Goal: Information Seeking & Learning: Understand process/instructions

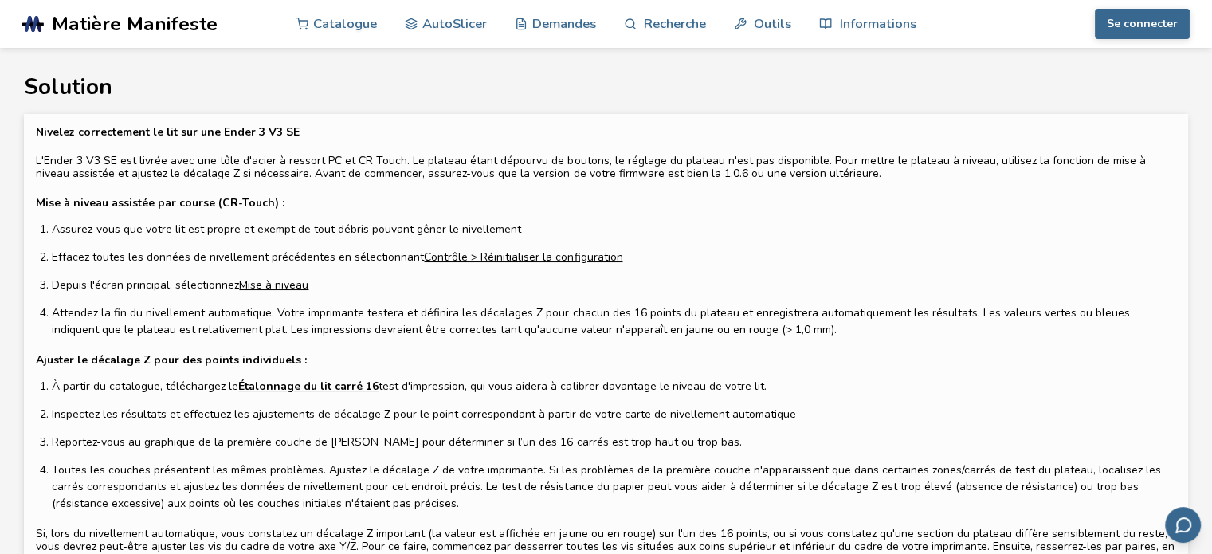
click at [280, 382] on font "Étalonnage du lit carré 16" at bounding box center [308, 386] width 140 height 15
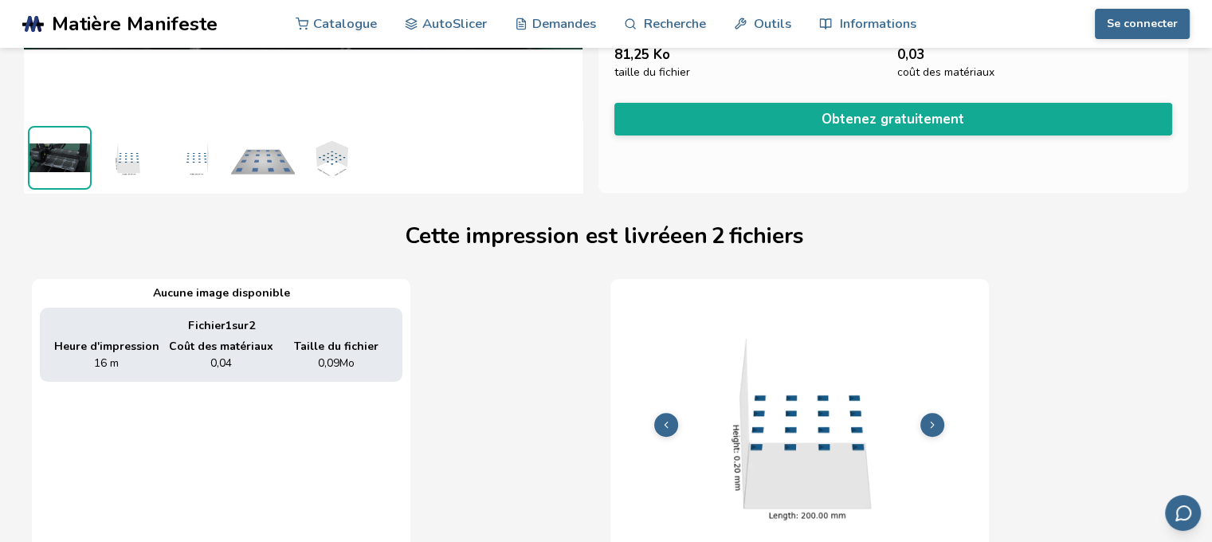
scroll to position [317, 6]
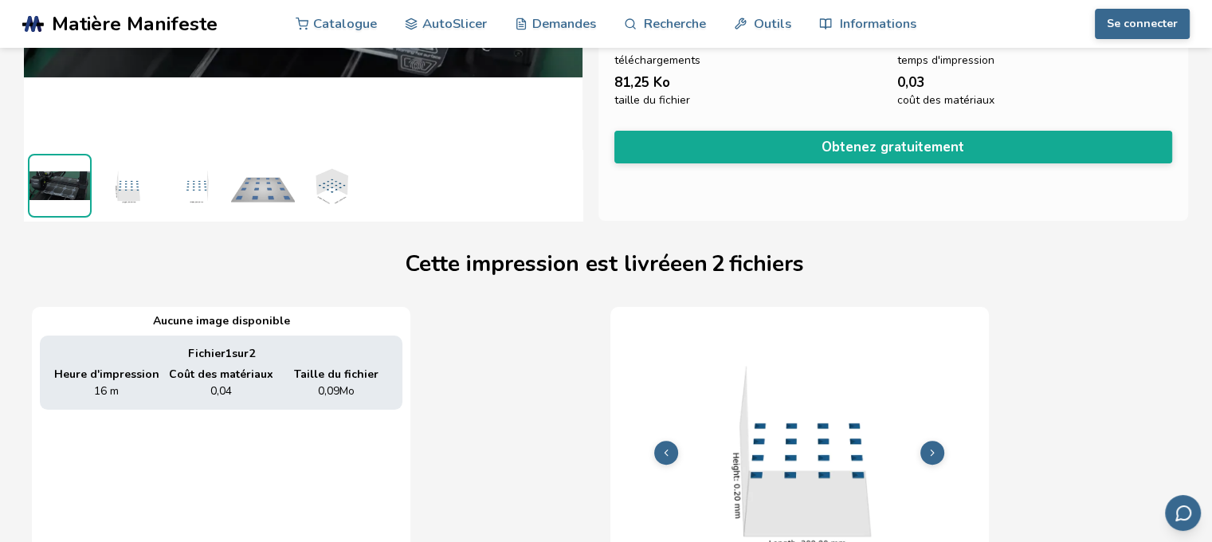
click at [70, 190] on img at bounding box center [59, 185] width 61 height 61
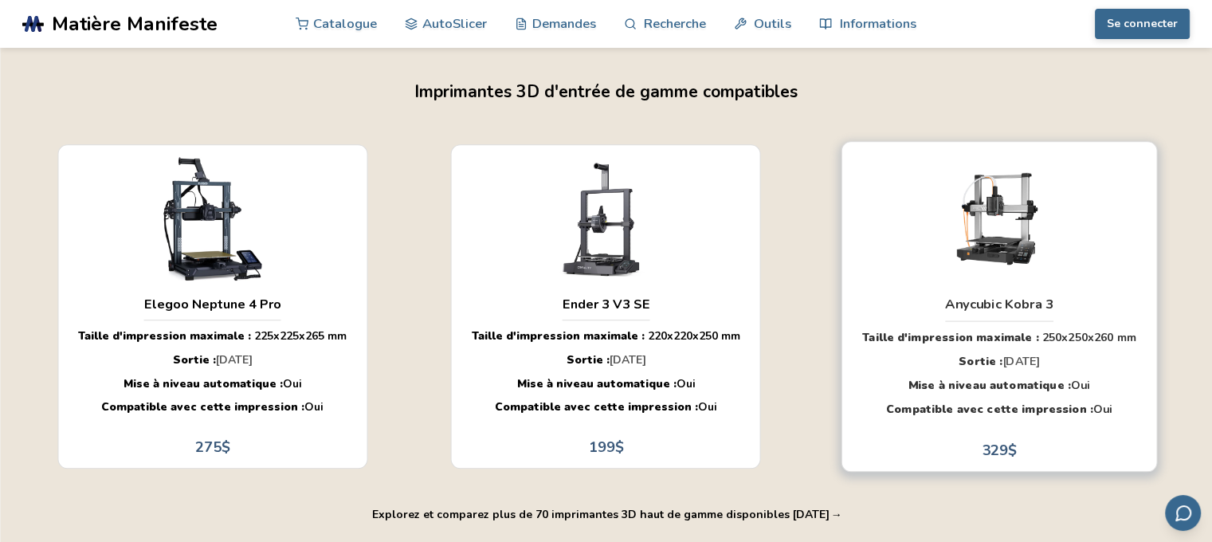
scroll to position [1116, 6]
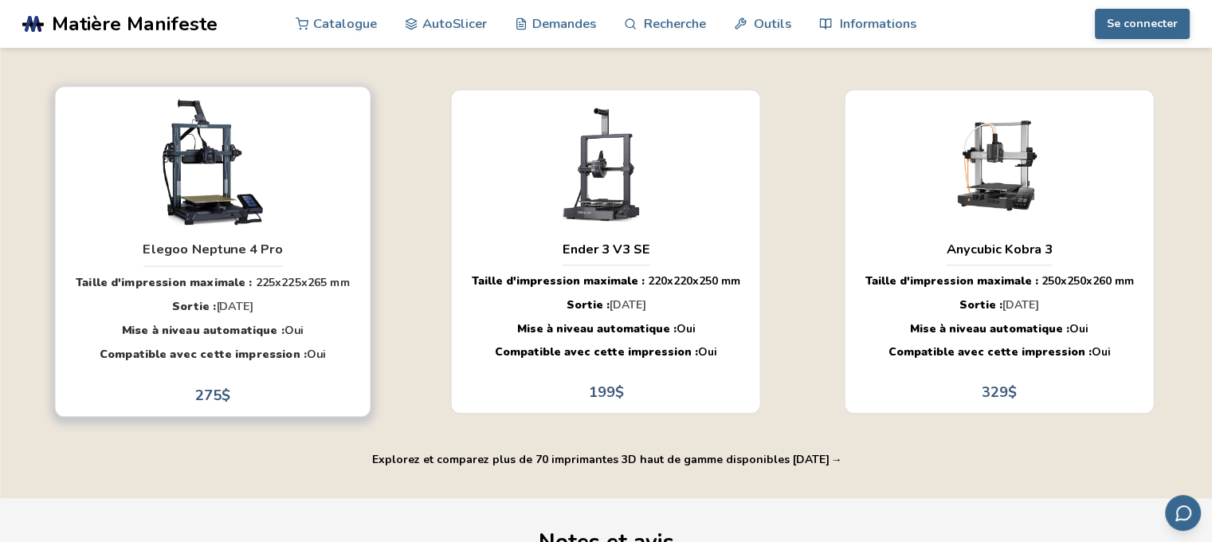
click at [131, 186] on img "button" at bounding box center [212, 162] width 168 height 126
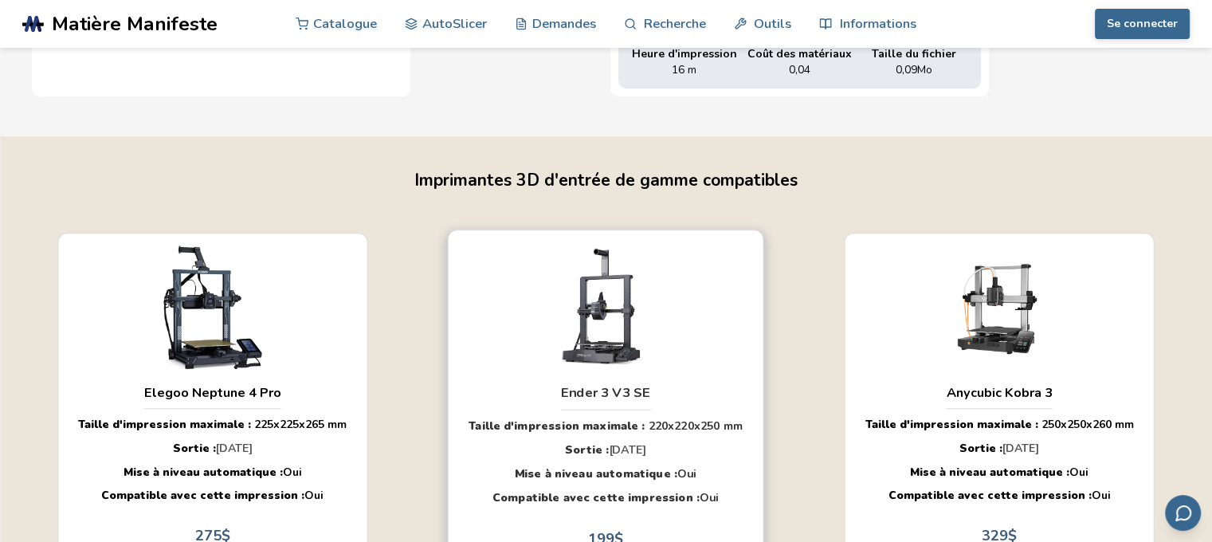
scroll to position [956, 6]
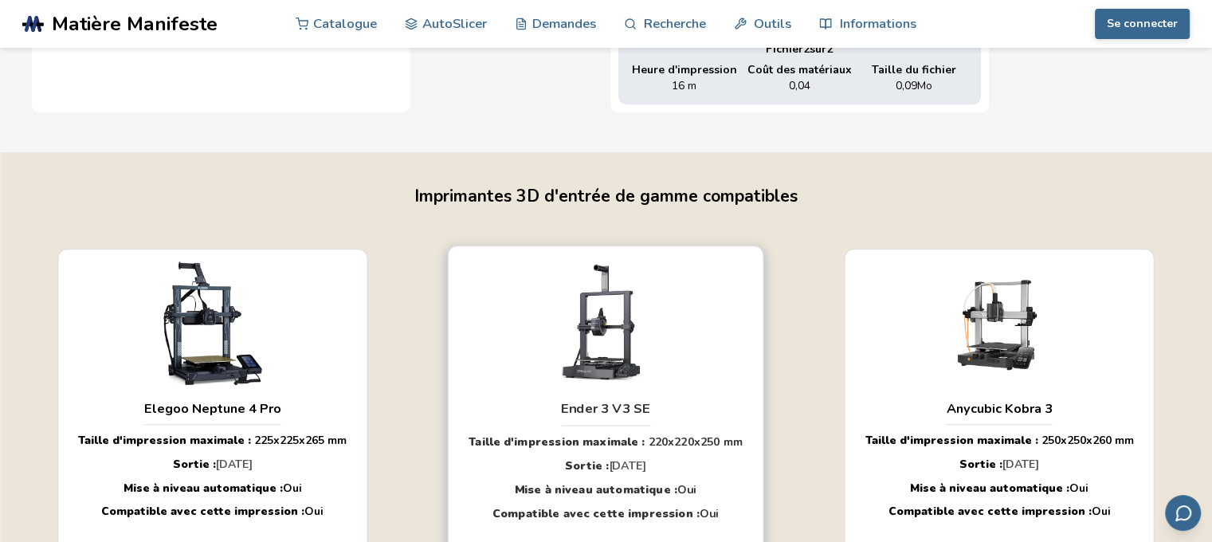
click at [592, 375] on img "button" at bounding box center [606, 321] width 168 height 126
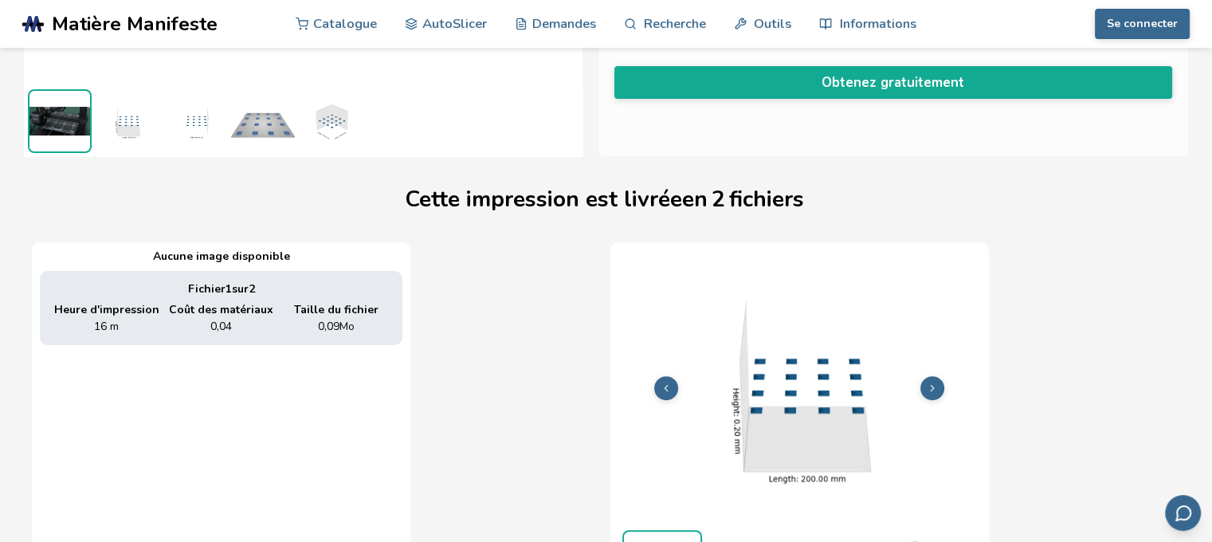
scroll to position [0, 6]
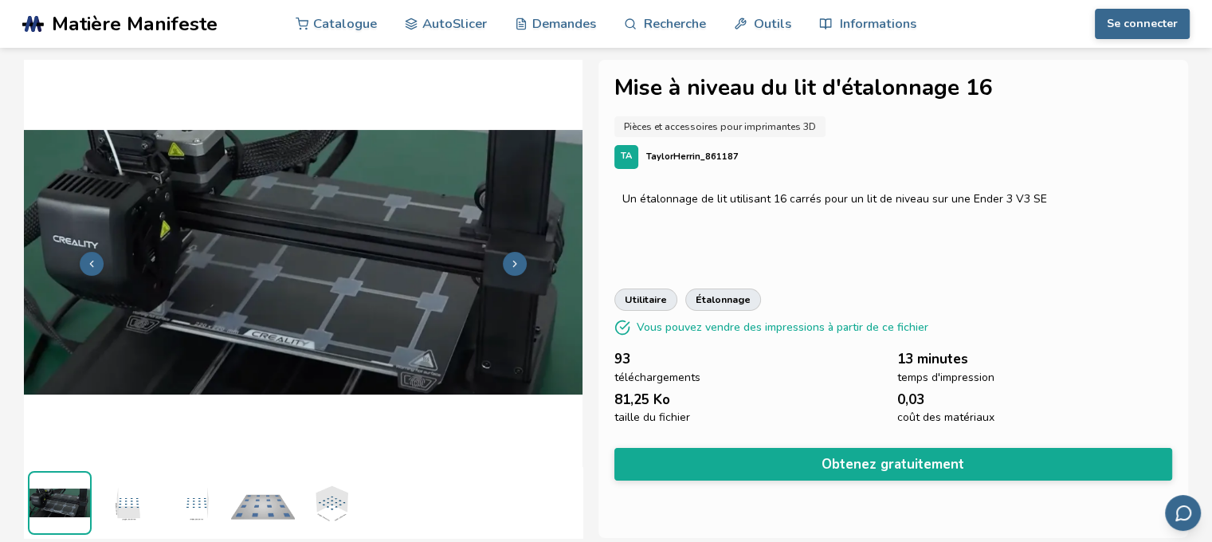
click at [1024, 452] on button "Obtenez gratuitement" at bounding box center [893, 464] width 558 height 33
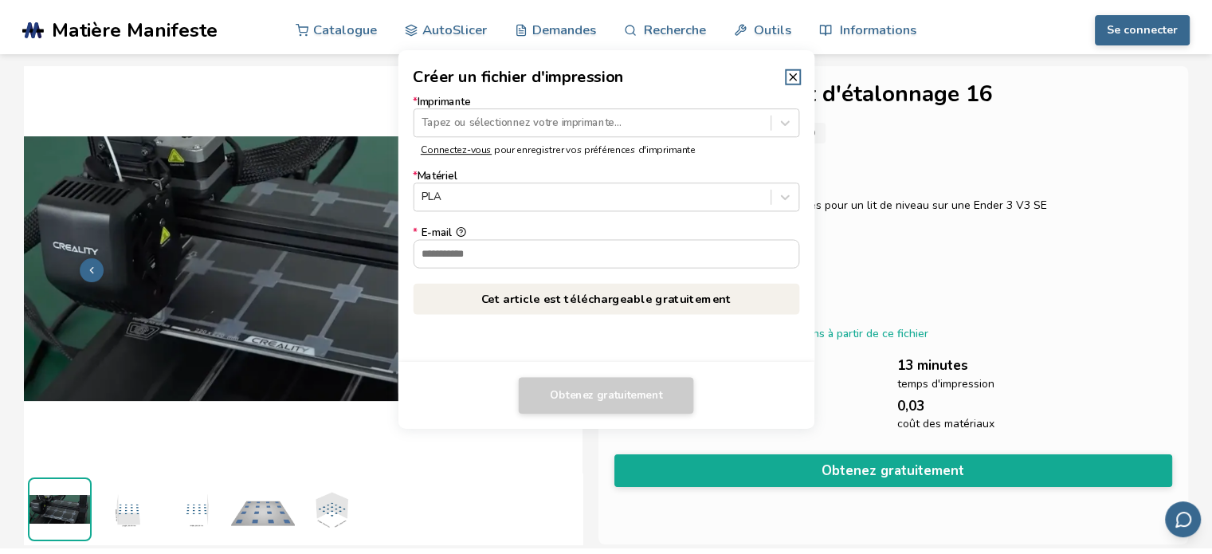
scroll to position [0, 0]
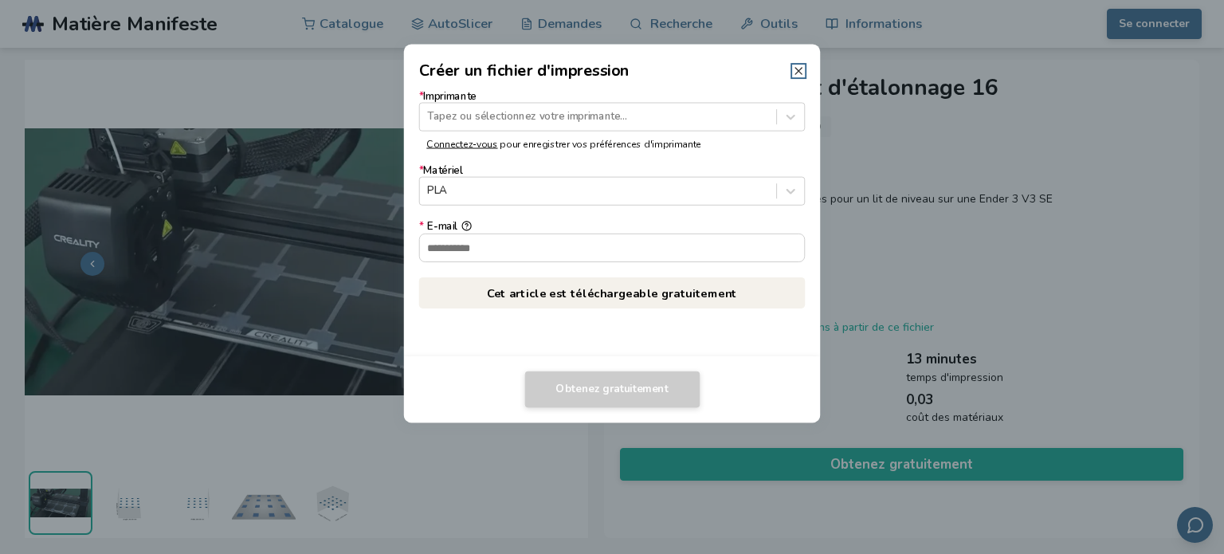
click at [794, 69] on icon at bounding box center [798, 71] width 13 height 13
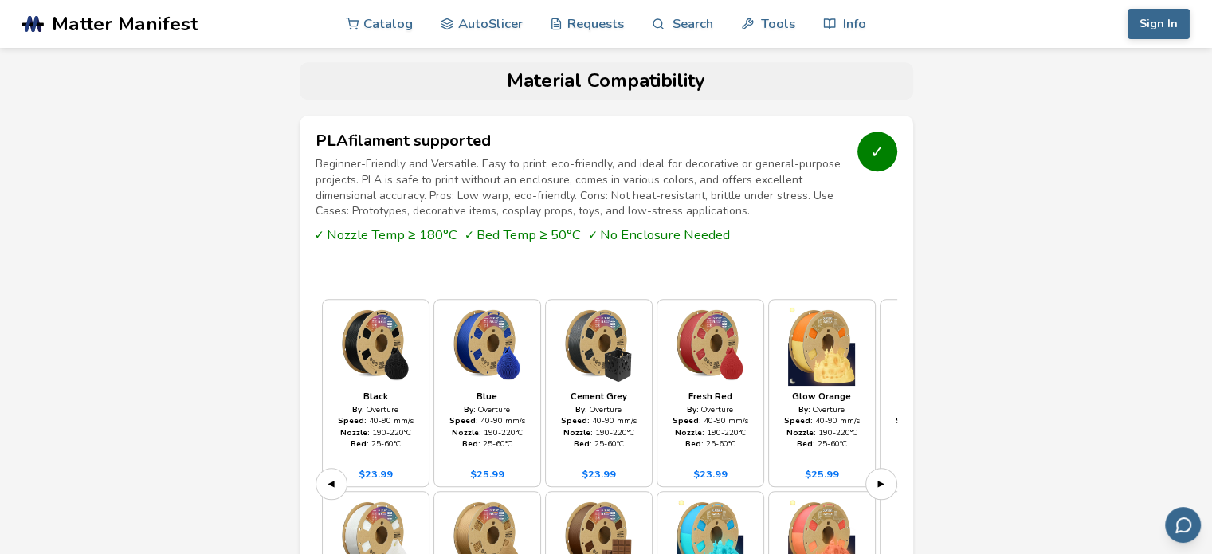
scroll to position [1355, 0]
